Goal: Task Accomplishment & Management: Manage account settings

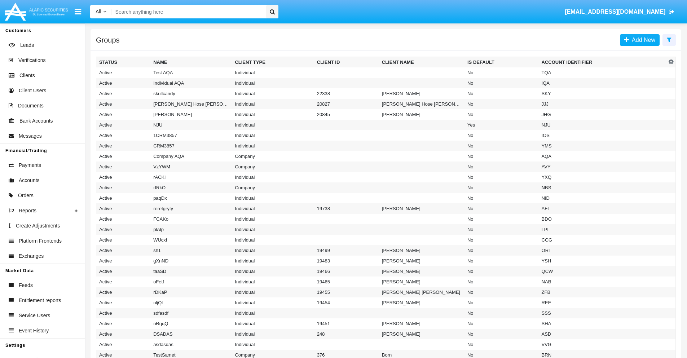
click at [669, 39] on icon at bounding box center [669, 40] width 5 height 6
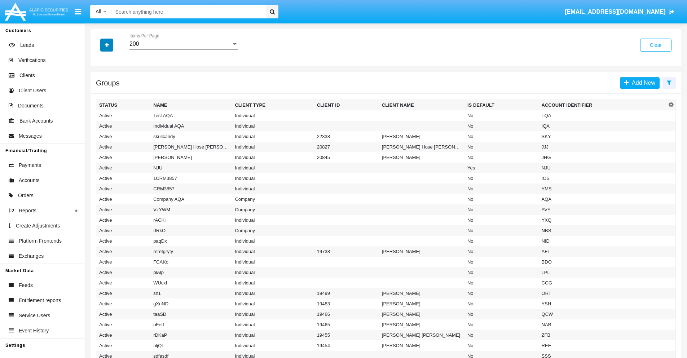
click at [107, 45] on icon "button" at bounding box center [107, 45] width 4 height 5
click at [127, 123] on span "Account Identifier" at bounding box center [127, 122] width 45 height 9
click at [99, 125] on input "Account Identifier" at bounding box center [99, 125] width 0 height 0
checkbox input "true"
click at [107, 45] on icon "button" at bounding box center [107, 45] width 4 height 5
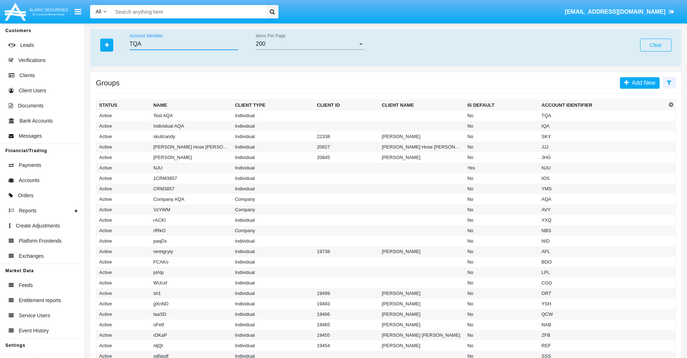
click at [183, 44] on input "TQA" at bounding box center [183, 44] width 109 height 6
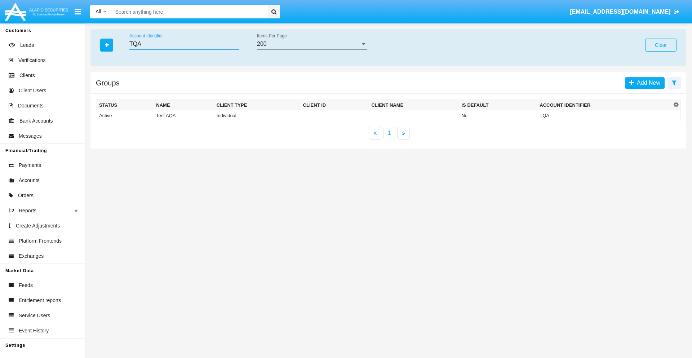
type input "TQA"
click at [604, 115] on td "TQA" at bounding box center [604, 115] width 135 height 11
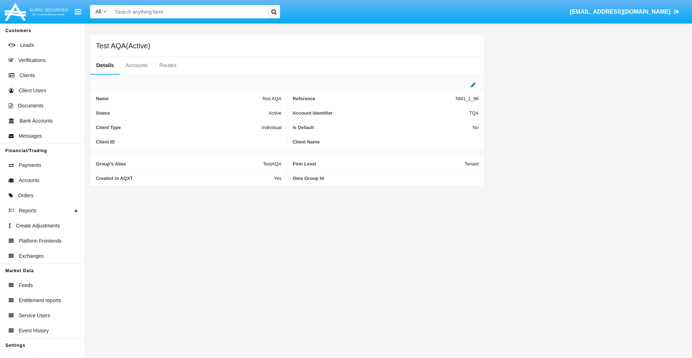
click at [473, 85] on icon at bounding box center [473, 85] width 5 height 6
click at [249, 111] on div "Active" at bounding box center [246, 111] width 58 height 6
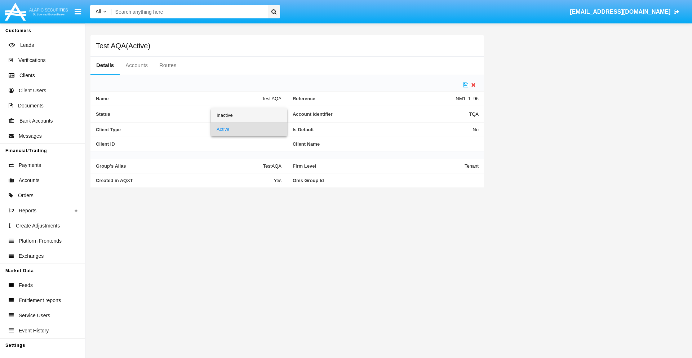
click at [249, 115] on span "Inactive" at bounding box center [249, 115] width 65 height 14
click at [466, 85] on icon at bounding box center [465, 85] width 5 height 6
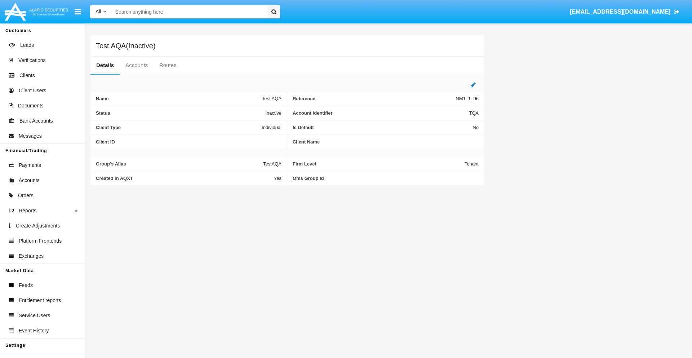
click at [473, 85] on icon at bounding box center [473, 85] width 5 height 6
click at [249, 111] on div "Inactive" at bounding box center [246, 111] width 58 height 6
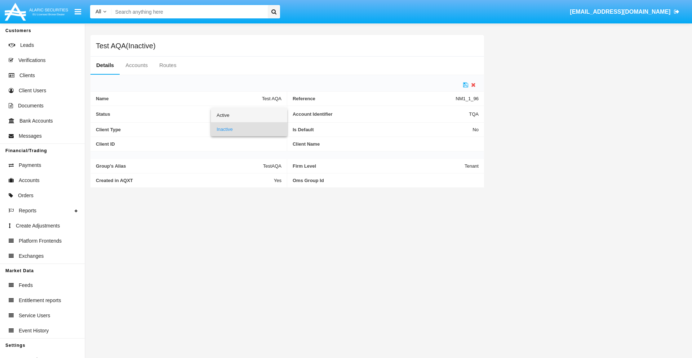
click at [249, 115] on span "Active" at bounding box center [249, 115] width 65 height 14
click at [466, 85] on icon at bounding box center [465, 85] width 5 height 6
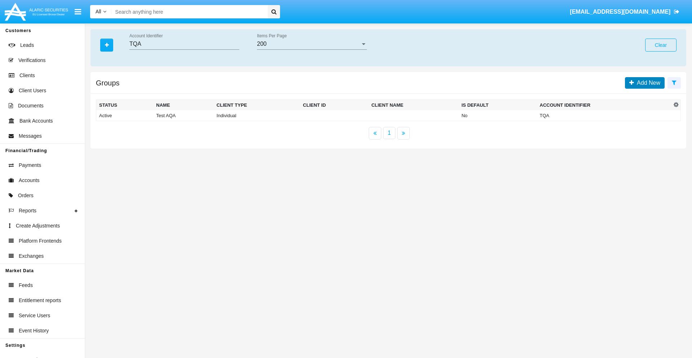
click at [647, 83] on span "Add New" at bounding box center [647, 83] width 26 height 6
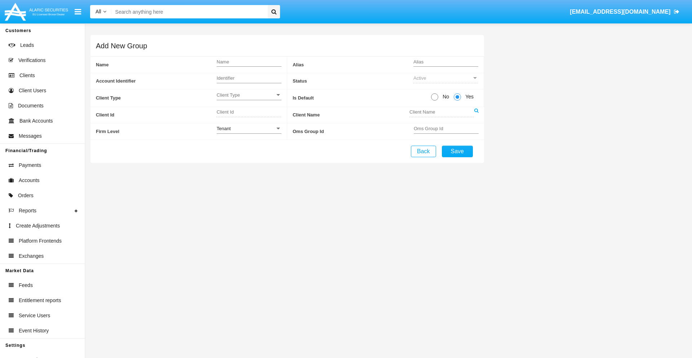
click at [249, 95] on span "Client Type" at bounding box center [246, 95] width 58 height 6
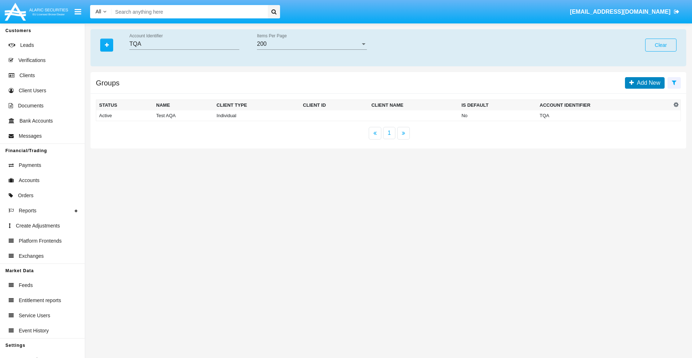
click at [647, 83] on span "Add New" at bounding box center [647, 83] width 26 height 6
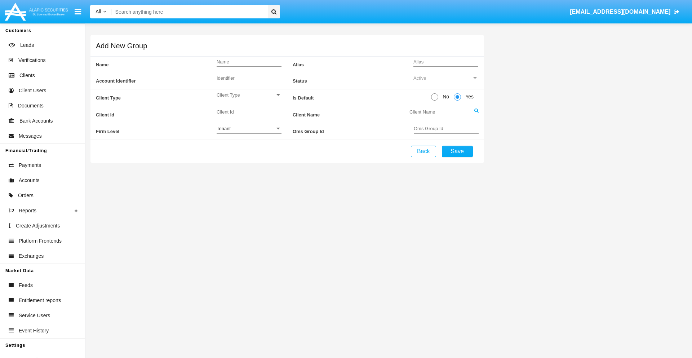
click at [444, 97] on span "No" at bounding box center [444, 97] width 13 height 8
click at [435, 101] on input "No" at bounding box center [434, 101] width 0 height 0
radio input "true"
click at [249, 128] on div "Tenant" at bounding box center [246, 128] width 58 height 6
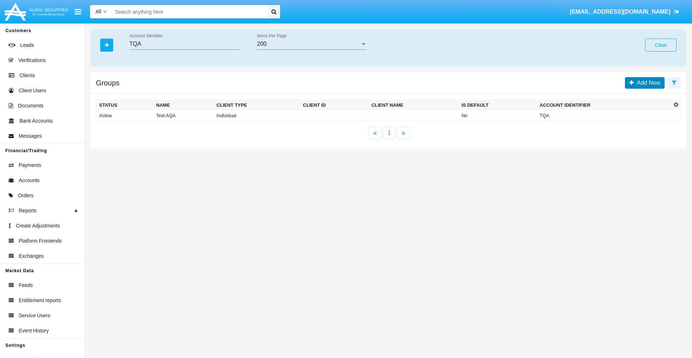
click at [647, 83] on span "Add New" at bounding box center [647, 83] width 26 height 6
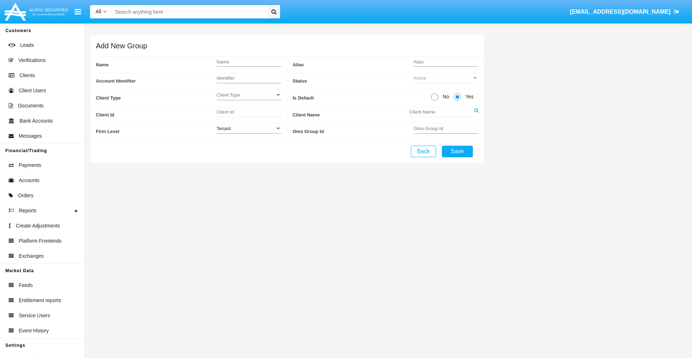
click at [444, 97] on span "No" at bounding box center [444, 97] width 13 height 8
click at [435, 101] on input "No" at bounding box center [434, 101] width 0 height 0
radio input "true"
click at [468, 97] on span "Yes" at bounding box center [468, 97] width 14 height 8
click at [457, 101] on input "Yes" at bounding box center [457, 101] width 0 height 0
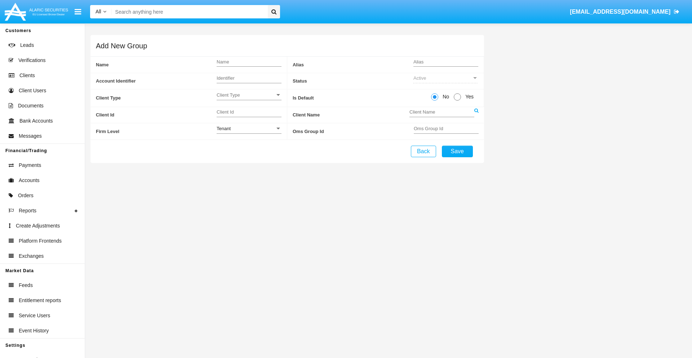
radio input "true"
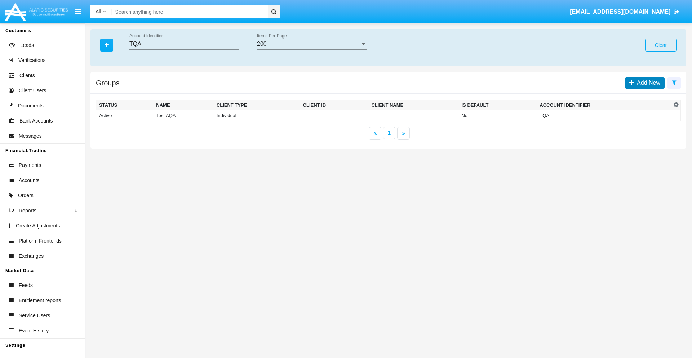
click at [647, 83] on span "Add New" at bounding box center [647, 83] width 26 height 6
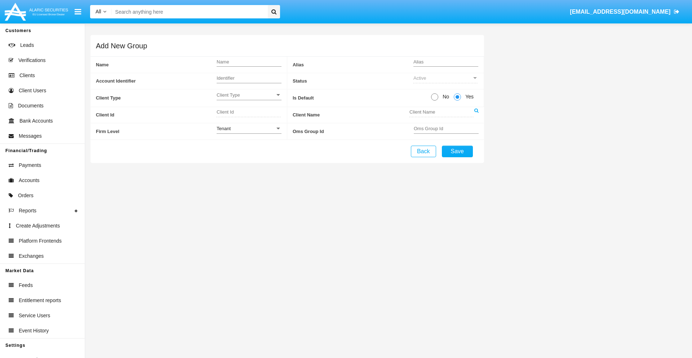
click at [444, 97] on span "No" at bounding box center [444, 97] width 13 height 8
click at [435, 101] on input "No" at bounding box center [434, 101] width 0 height 0
radio input "true"
click at [249, 95] on span "Client Type" at bounding box center [246, 95] width 58 height 6
click at [249, 99] on span "Individual" at bounding box center [249, 99] width 65 height 14
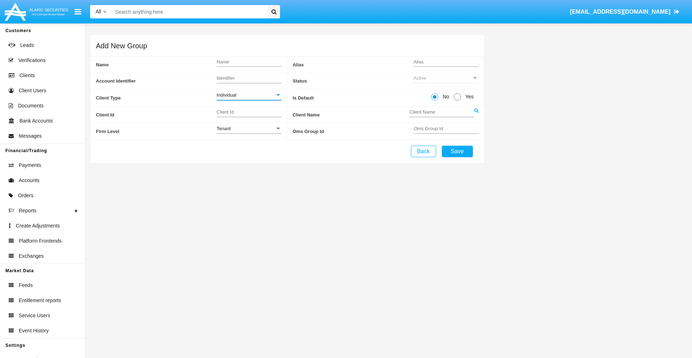
click at [476, 115] on link at bounding box center [476, 115] width 4 height 16
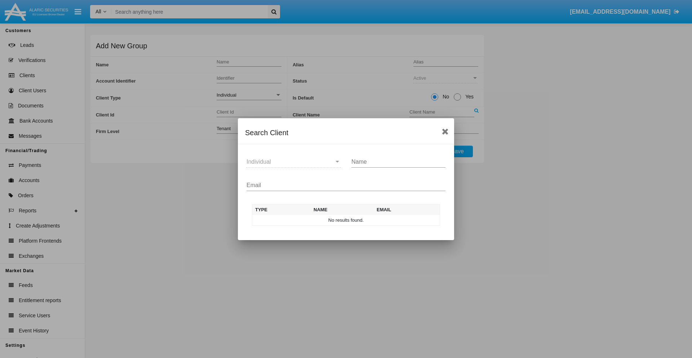
click at [346, 185] on input "Email" at bounding box center [346, 185] width 199 height 6
type input "test-user-owl@aqa.com"
